Goal: Task Accomplishment & Management: Complete application form

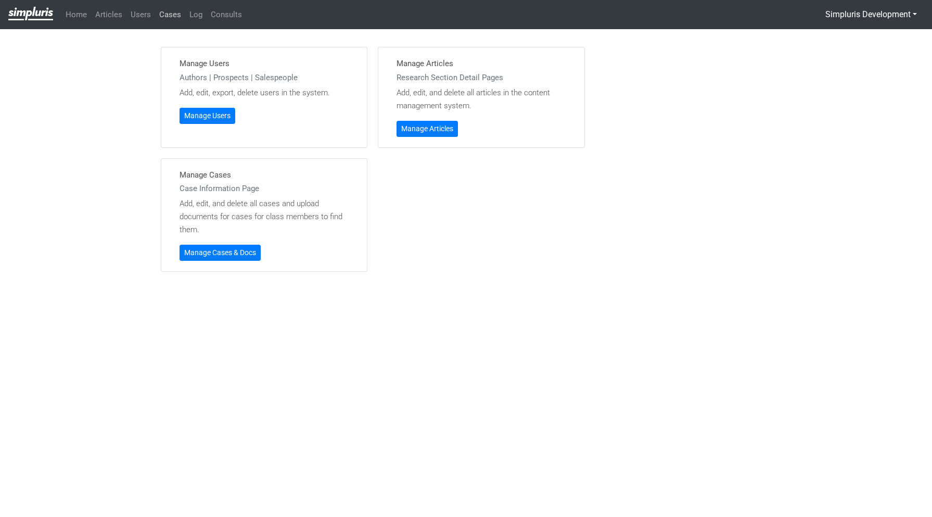
click at [169, 14] on link "Cases" at bounding box center [170, 15] width 30 height 20
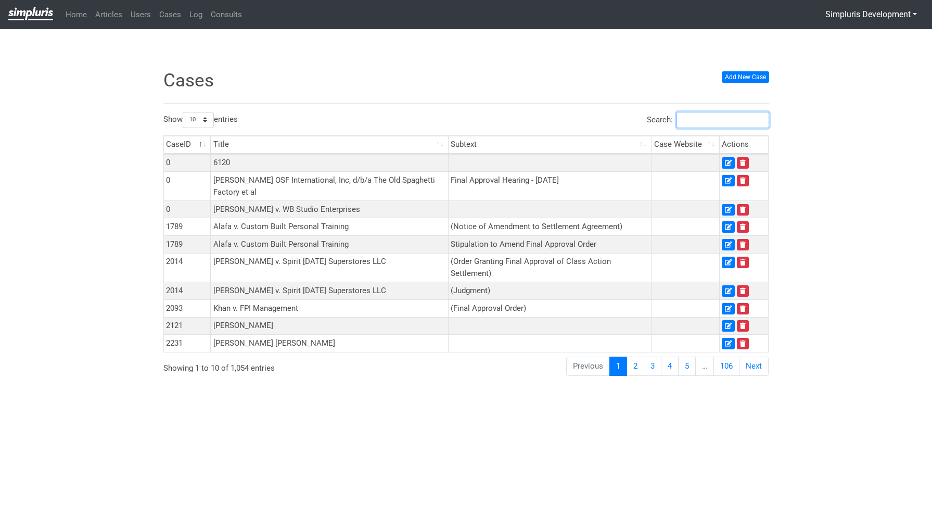
click at [702, 122] on input "Search:" at bounding box center [723, 120] width 93 height 16
click at [705, 123] on input "Search:" at bounding box center [723, 120] width 93 height 16
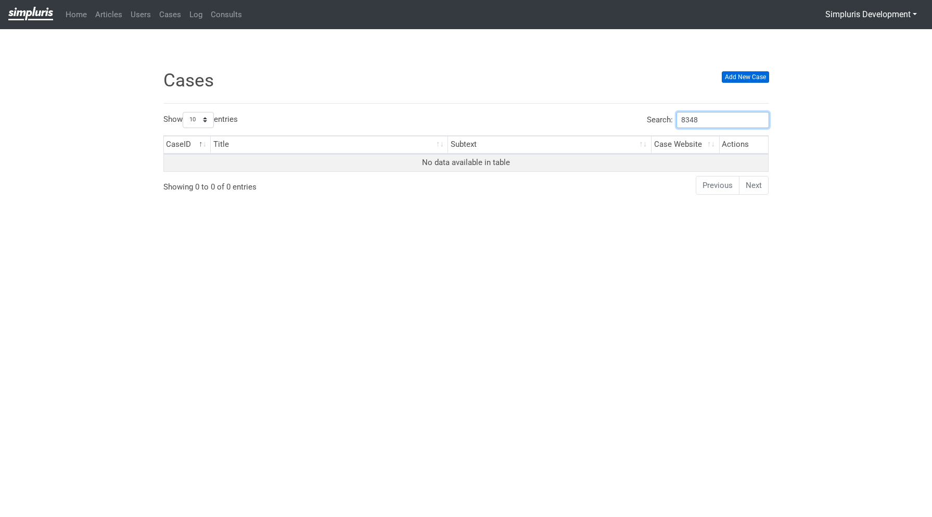
type input "8348"
click at [763, 77] on link "Add New Case" at bounding box center [745, 76] width 47 height 11
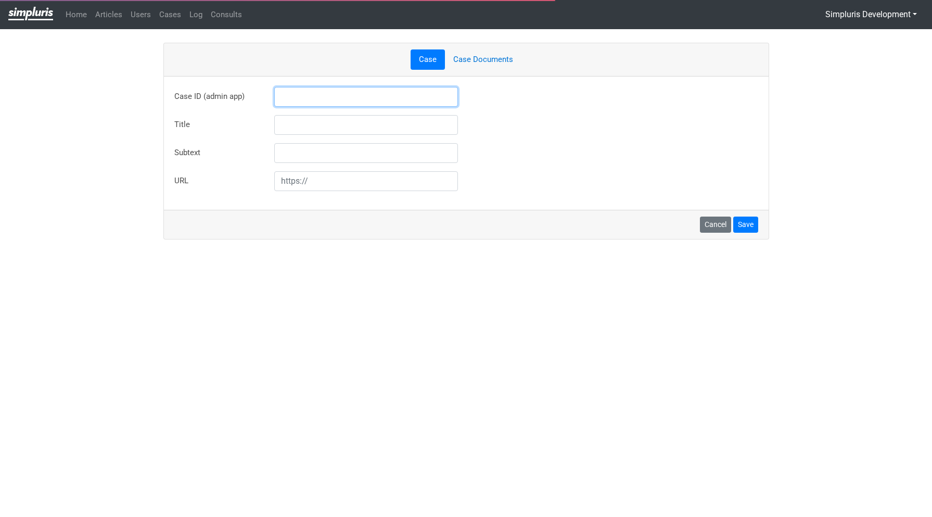
click at [332, 101] on input "text" at bounding box center [366, 97] width 184 height 20
type input "8348"
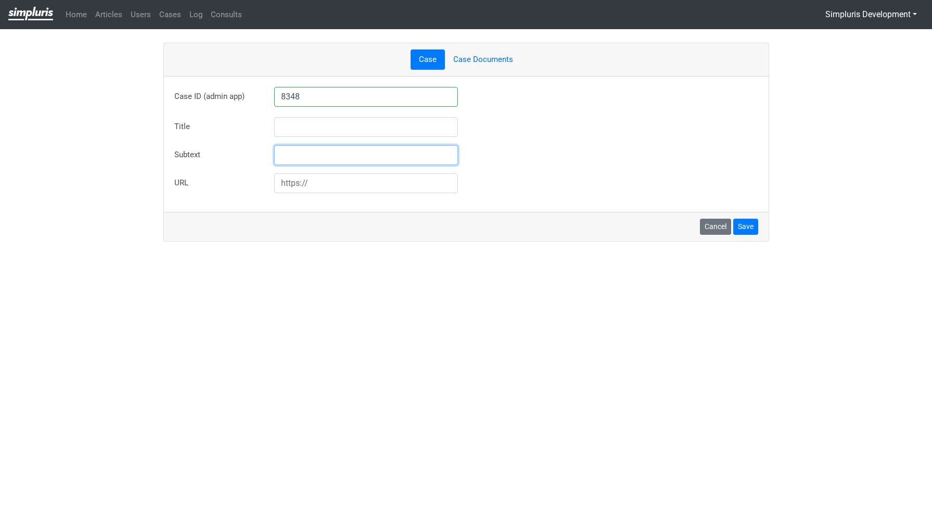
type input "Carrillo v. Social Model Recovery Systems, Inc."
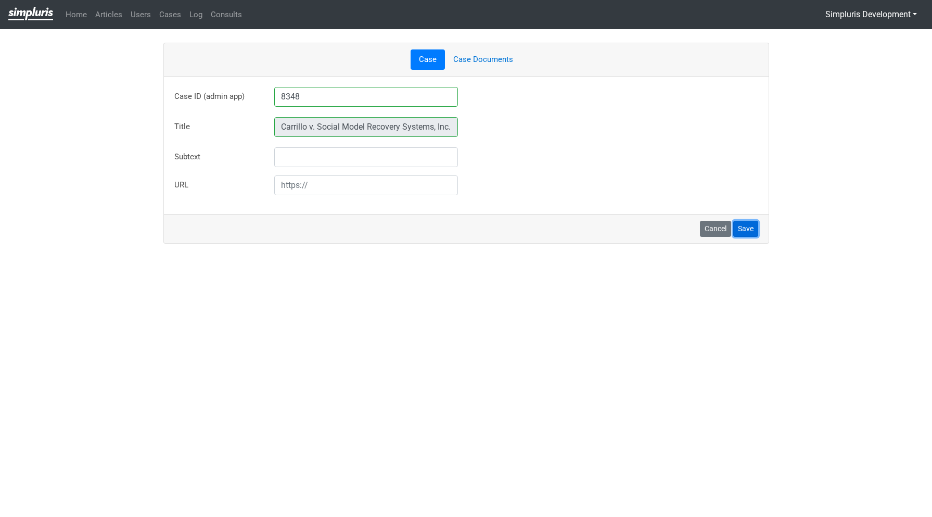
click at [752, 232] on button "Save" at bounding box center [746, 229] width 25 height 16
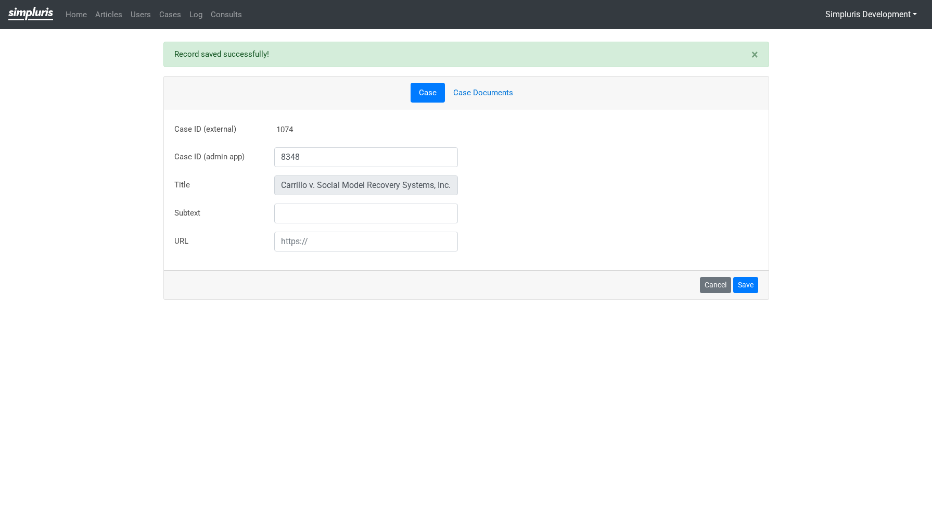
click at [490, 93] on link "Case Documents" at bounding box center [483, 93] width 77 height 20
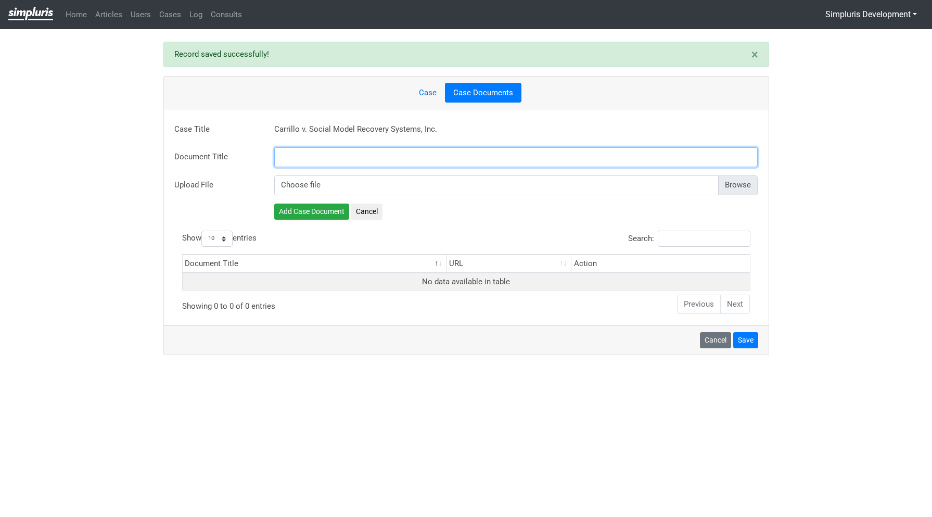
click at [332, 155] on input "text" at bounding box center [516, 157] width 484 height 20
paste input "Final Order"
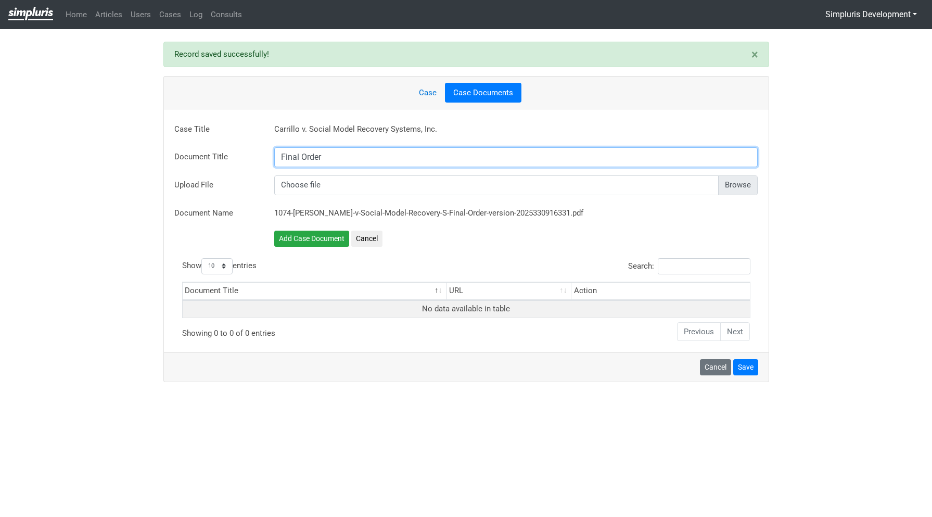
type input "Final Order"
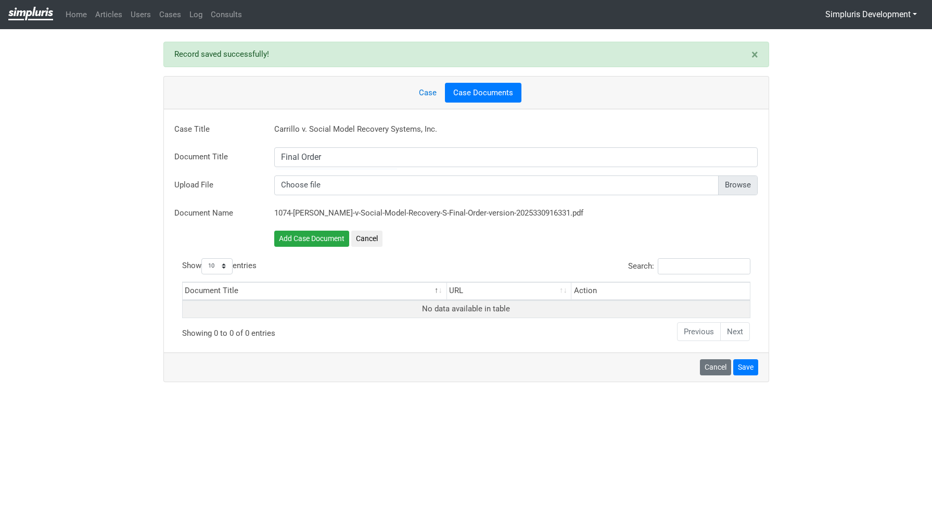
click at [742, 183] on input "file" at bounding box center [516, 185] width 484 height 20
type input "C:\fakepath\[DATE]SIGNED.MFA.ORDER.pdf"
click at [307, 237] on button "Add Case Document" at bounding box center [311, 241] width 75 height 16
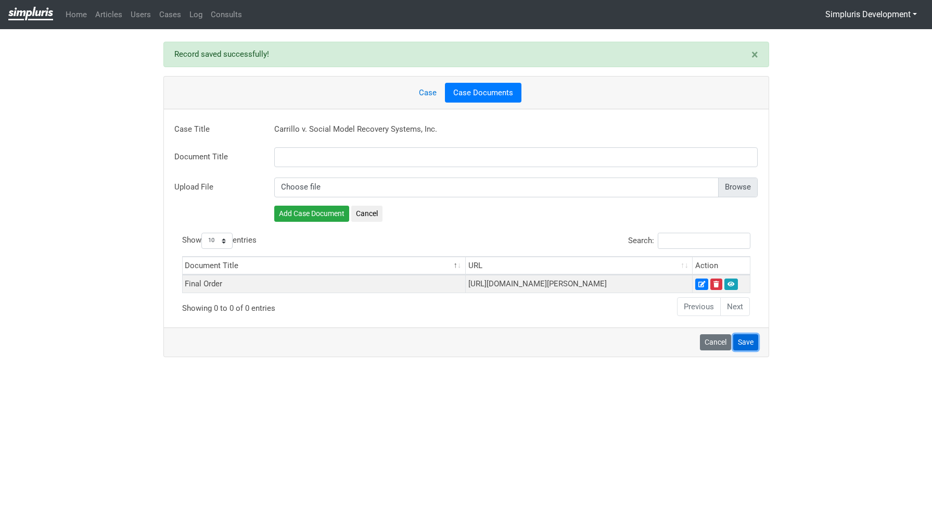
click at [755, 350] on button "Save" at bounding box center [746, 342] width 25 height 16
